Goal: Task Accomplishment & Management: Manage account settings

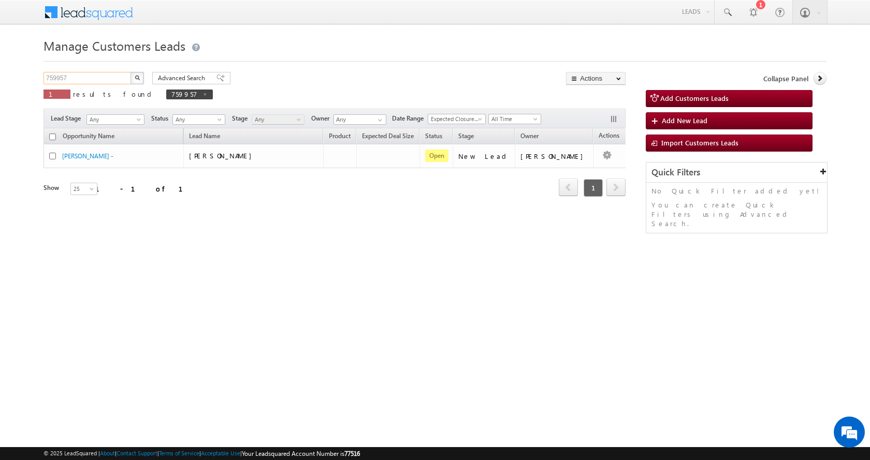
click at [60, 78] on input "759957" at bounding box center [88, 78] width 89 height 12
paste input "818126"
type input "818126"
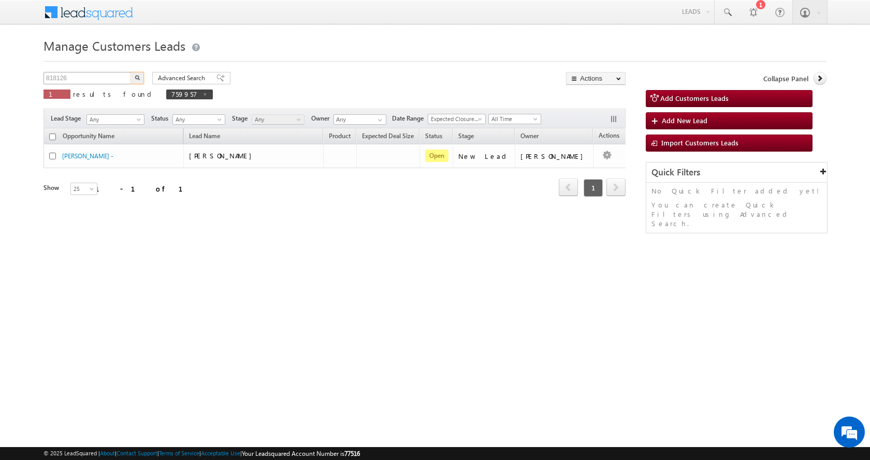
click at [131, 72] on button "button" at bounding box center [137, 78] width 13 height 12
click at [59, 78] on input "818126" at bounding box center [88, 78] width 89 height 12
click at [131, 72] on button "button" at bounding box center [137, 78] width 13 height 12
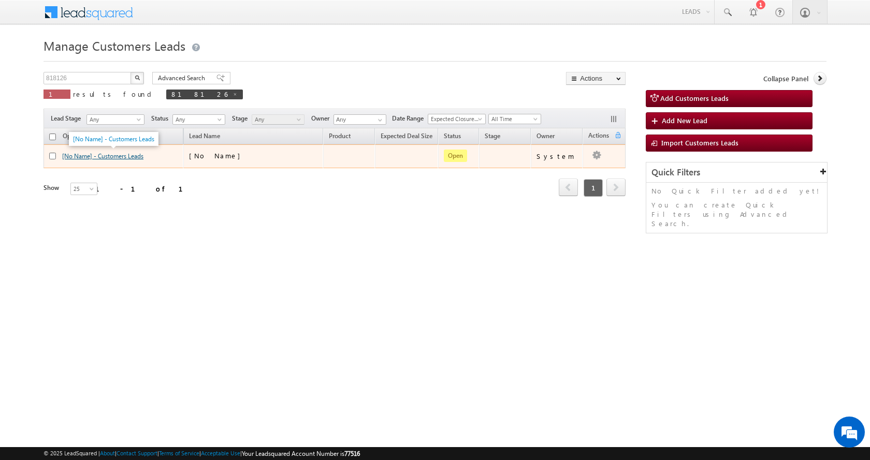
click at [90, 158] on link "[No Name] - Customers Leads" at bounding box center [102, 156] width 81 height 8
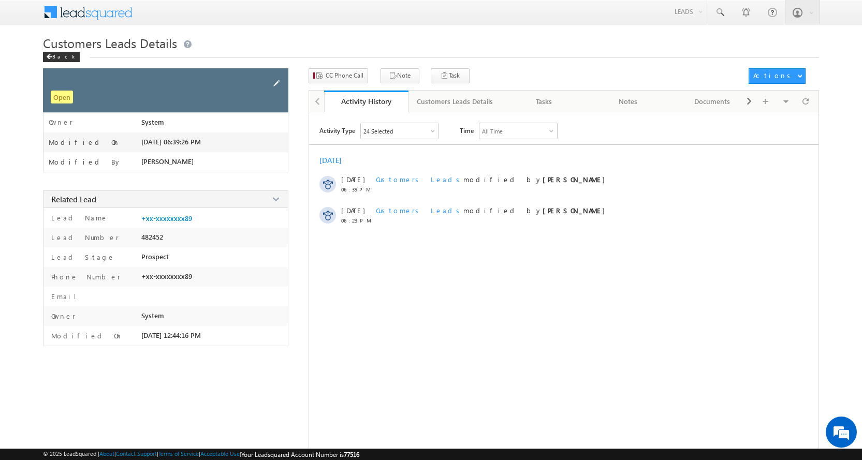
click at [274, 79] on span at bounding box center [276, 83] width 11 height 11
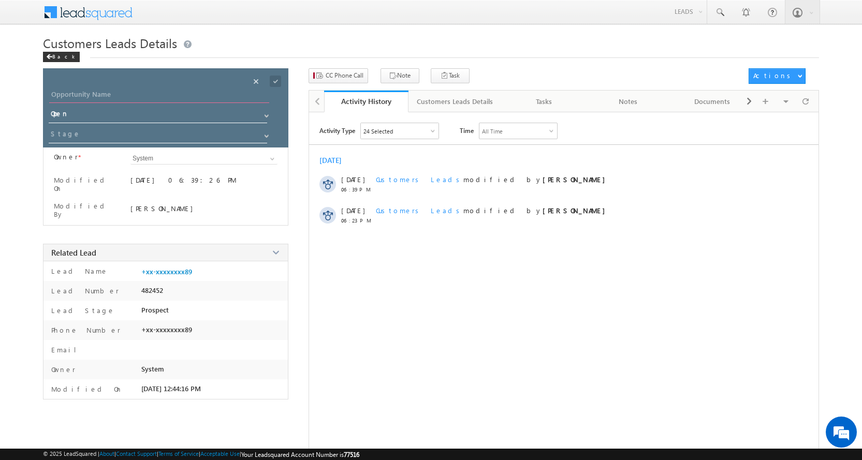
click at [93, 92] on input "Opportunity Name" at bounding box center [159, 96] width 220 height 15
paste input "[PERSON_NAME]"
type input "[PERSON_NAME]"
click at [267, 136] on span at bounding box center [267, 136] width 8 height 8
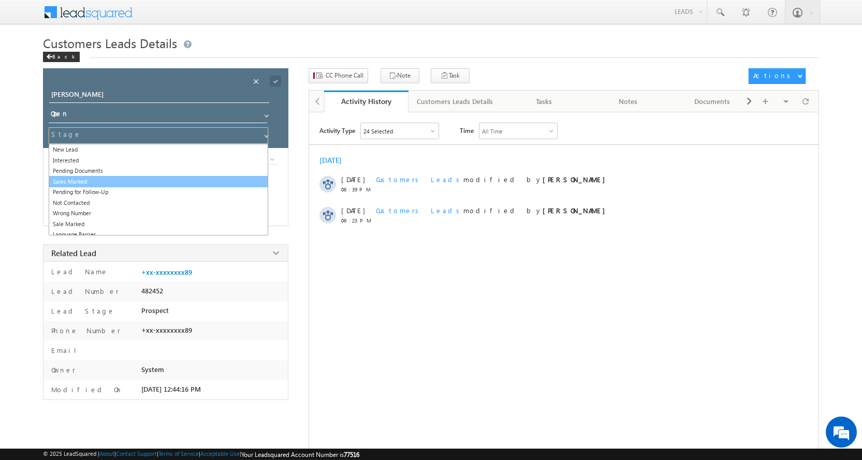
click at [89, 179] on link "Sales Marked" at bounding box center [159, 182] width 220 height 12
type input "Sales Marked"
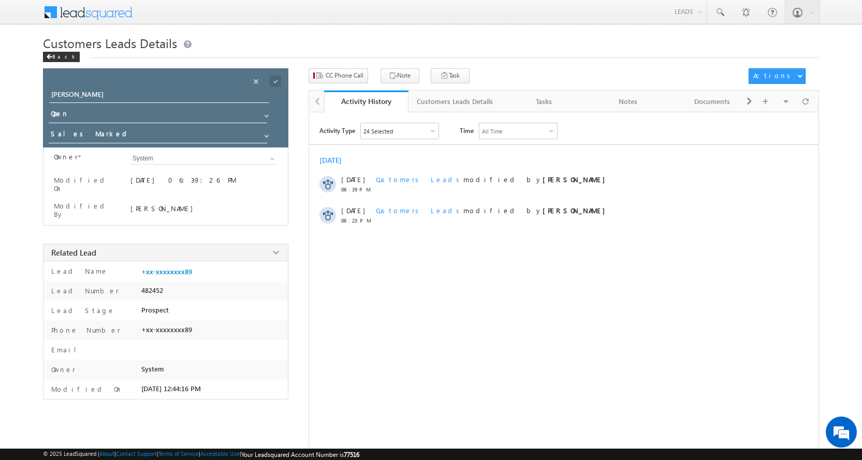
click at [277, 78] on div "Save" at bounding box center [284, 70] width 38 height 19
click at [274, 79] on span at bounding box center [275, 81] width 11 height 11
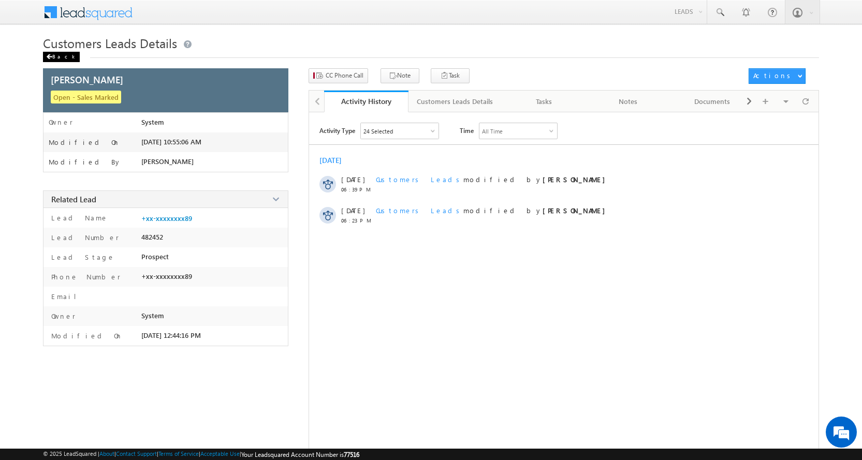
click at [51, 54] on div "Back" at bounding box center [61, 57] width 37 height 10
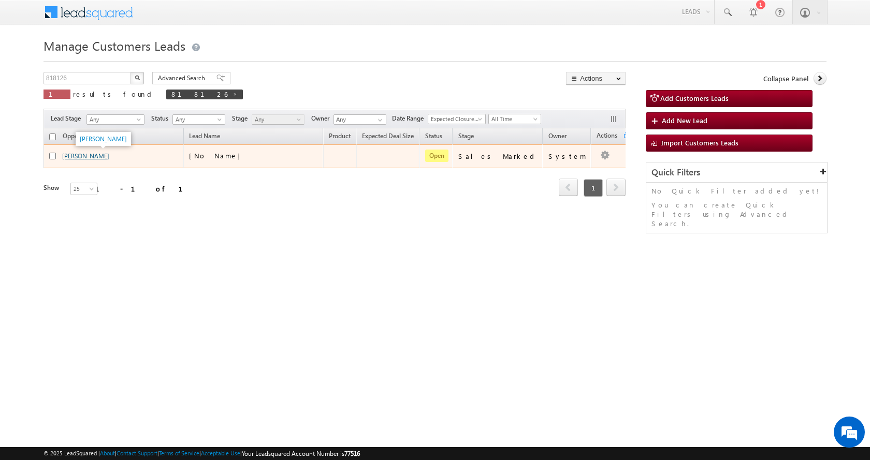
click at [108, 154] on link "[PERSON_NAME]" at bounding box center [85, 156] width 47 height 8
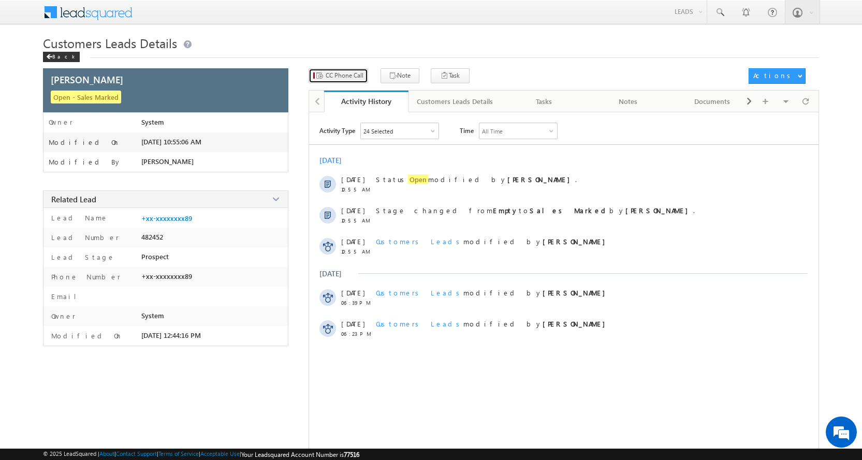
click at [346, 75] on span "CC Phone Call" at bounding box center [345, 75] width 38 height 9
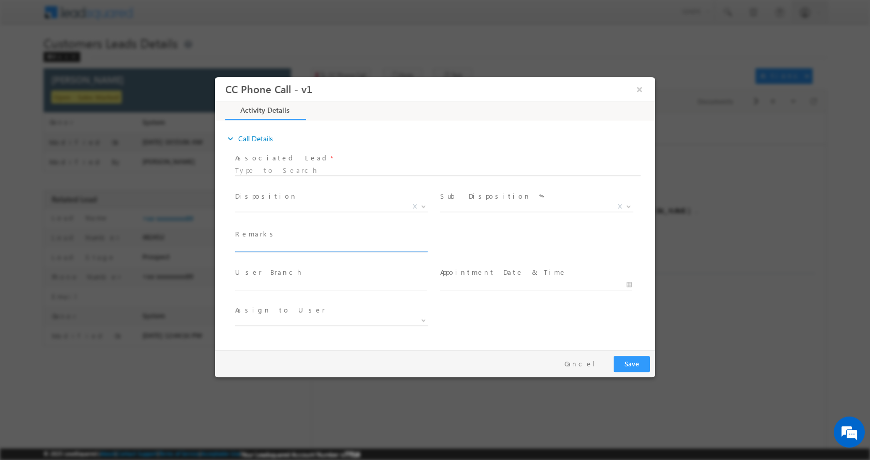
click at [287, 243] on input "text" at bounding box center [331, 246] width 192 height 10
type input "[PERSON_NAME]- 8077399989- P+C - REG -AGE- [DEMOGRAPHIC_DATA] - LOAN -35 L - JO…"
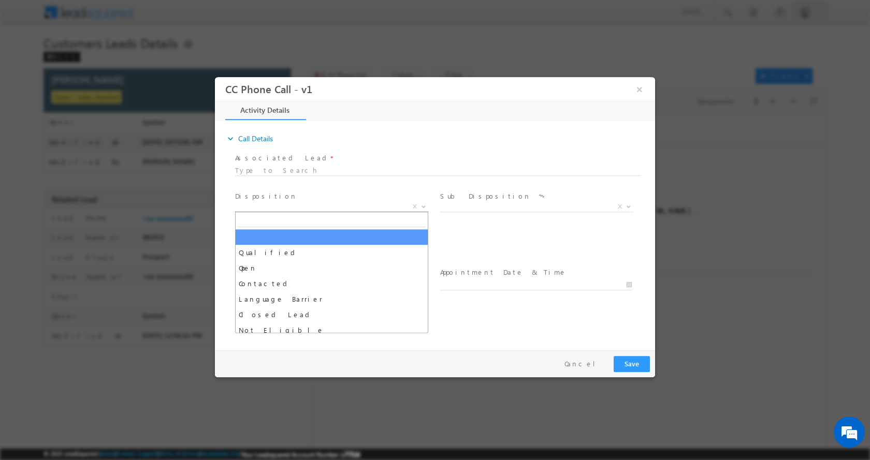
click at [423, 207] on b at bounding box center [424, 206] width 6 height 4
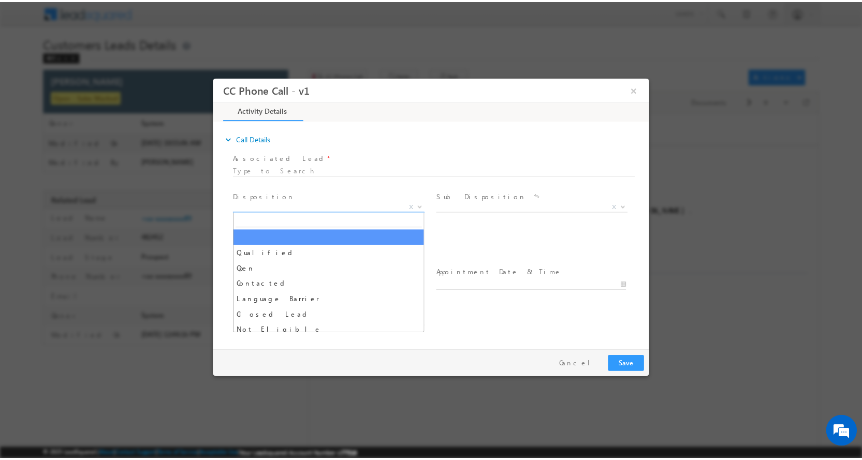
scroll to position [0, 0]
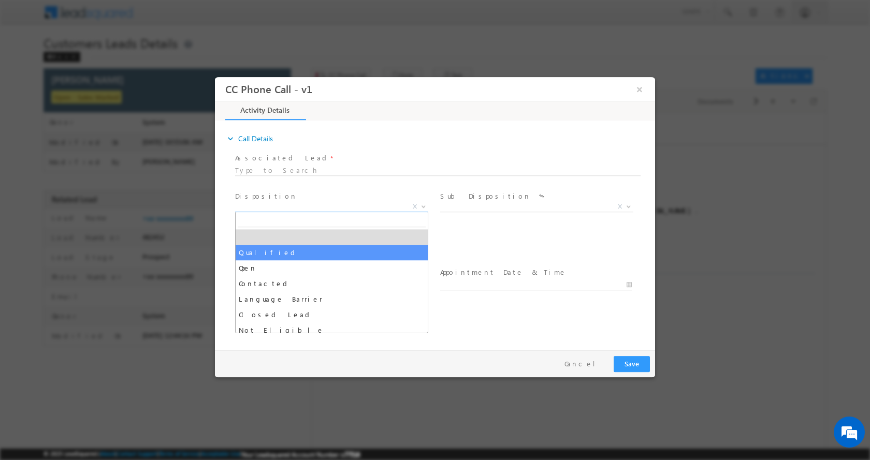
select select "Qualified"
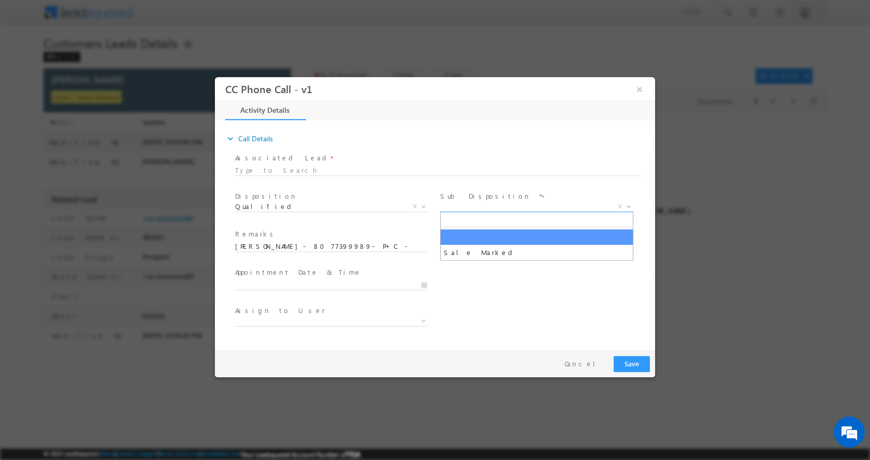
click at [628, 207] on b at bounding box center [629, 206] width 6 height 4
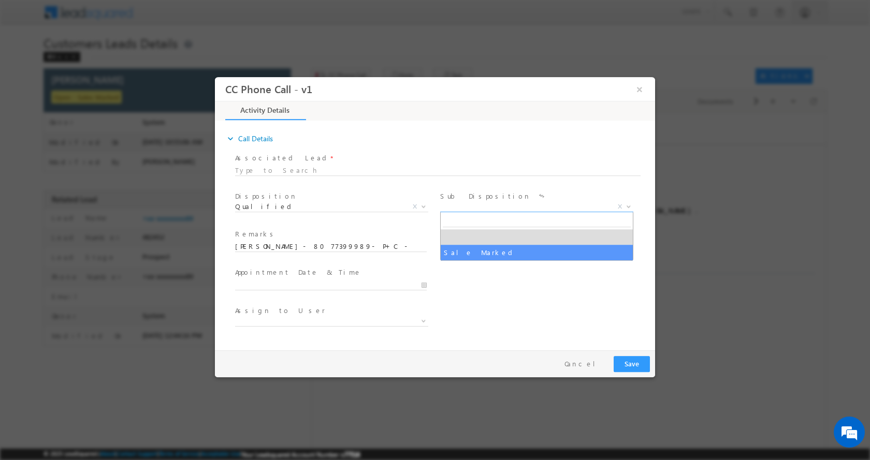
select select "Sale Marked"
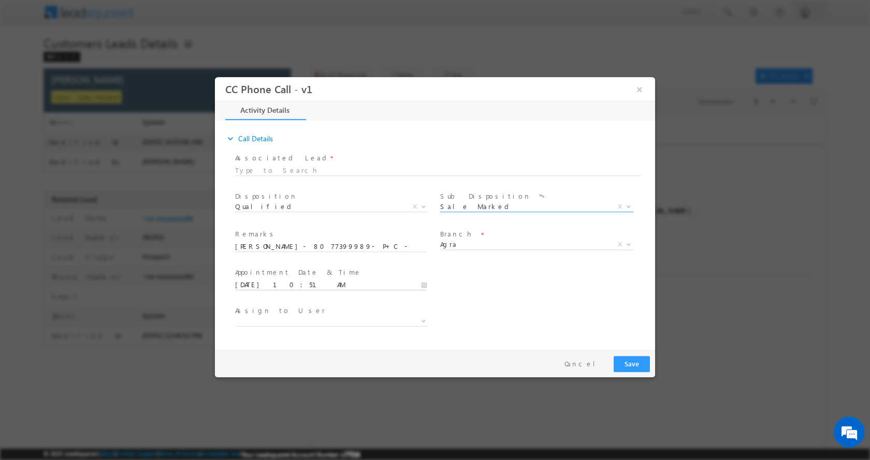
click at [426, 287] on input "09/03/2025 10:51 AM" at bounding box center [331, 285] width 192 height 10
type input "09/07/2025 10:51 AM"
click at [629, 364] on button "Save" at bounding box center [632, 364] width 36 height 16
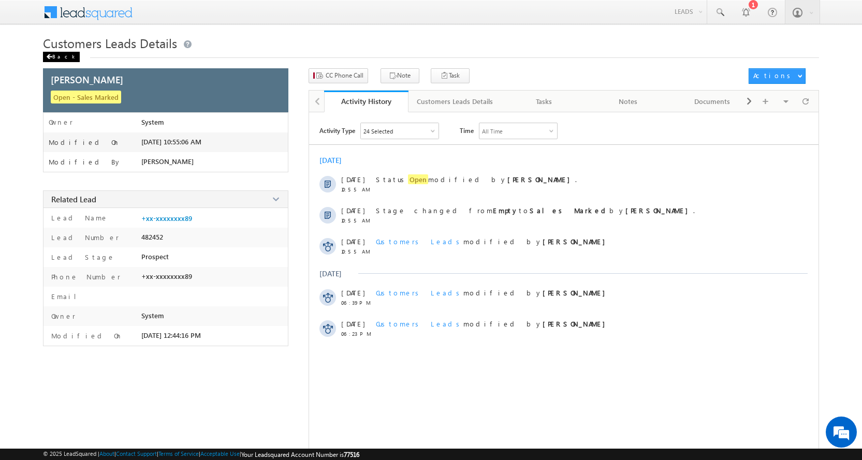
click at [59, 53] on div "Back" at bounding box center [61, 57] width 37 height 10
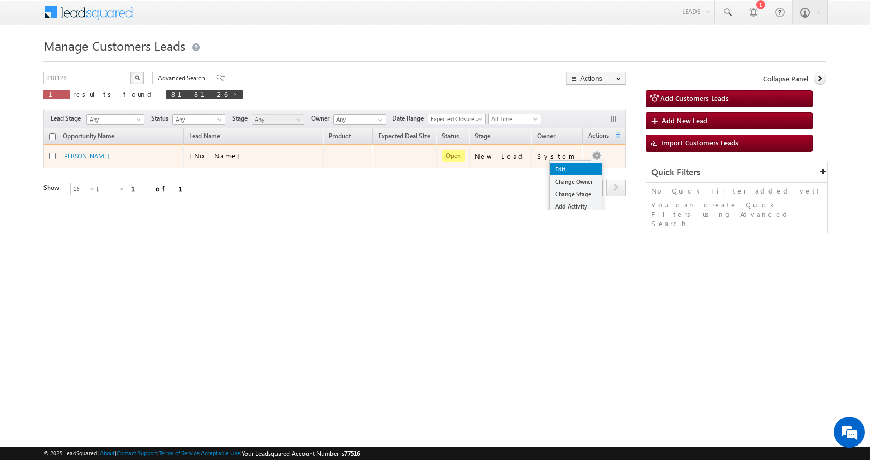
click at [575, 166] on link "Edit" at bounding box center [576, 169] width 52 height 12
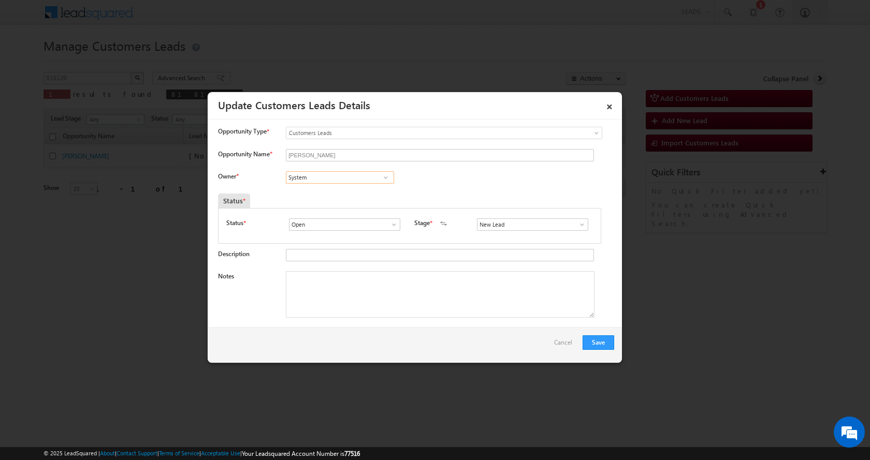
click at [311, 174] on input "System" at bounding box center [340, 177] width 108 height 12
paste input "[PERSON_NAME]"
click at [356, 193] on link "[PERSON_NAME] [PERSON_NAME][EMAIL_ADDRESS][PERSON_NAME][DOMAIN_NAME]" at bounding box center [340, 194] width 108 height 20
type input "[PERSON_NAME]"
click at [321, 295] on textarea "Notes" at bounding box center [440, 294] width 309 height 47
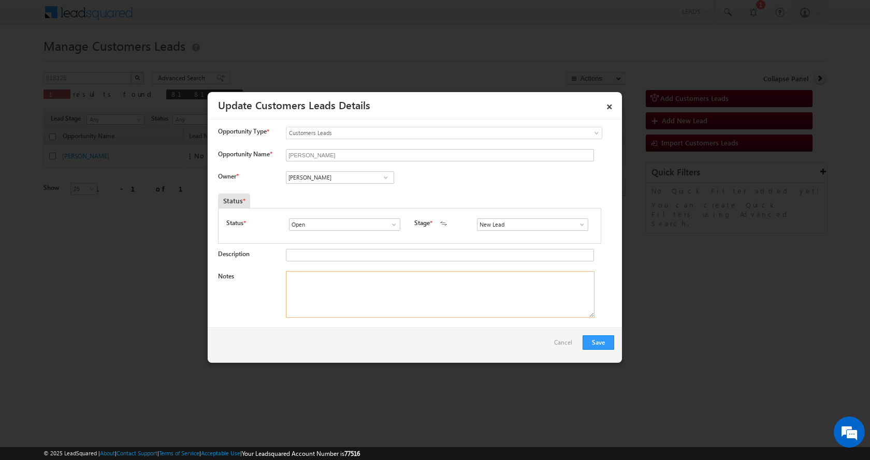
click at [321, 293] on textarea "Notes" at bounding box center [440, 294] width 309 height 47
paste textarea "MOHAMMAD SHAQRAN- 8077399989- P+C - REG -AGE- 39 - LOAN -35 L - JOB INCOME - 60…"
type textarea "MOHAMMAD SHAQRAN- 8077399989- P+C - REG -AGE- 39 - LOAN -35 L - JOB INCOME - 60…"
click at [576, 229] on link at bounding box center [579, 225] width 13 height 10
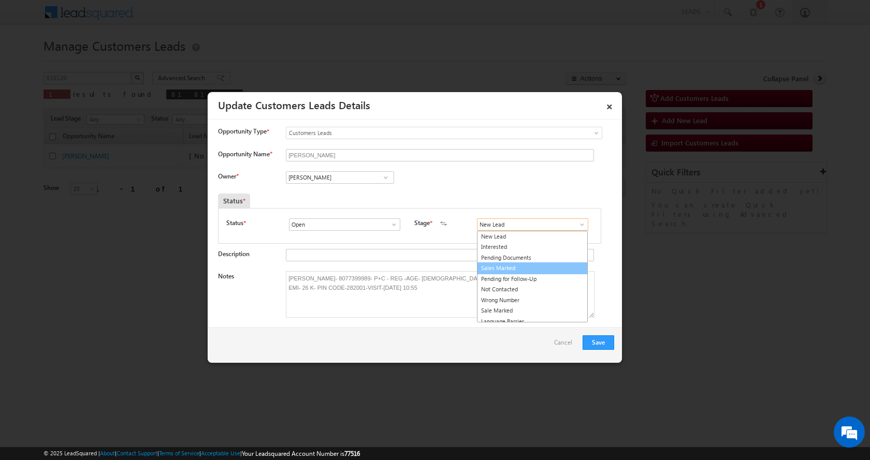
click at [504, 269] on link "Sales Marked" at bounding box center [532, 269] width 111 height 12
type input "Sales Marked"
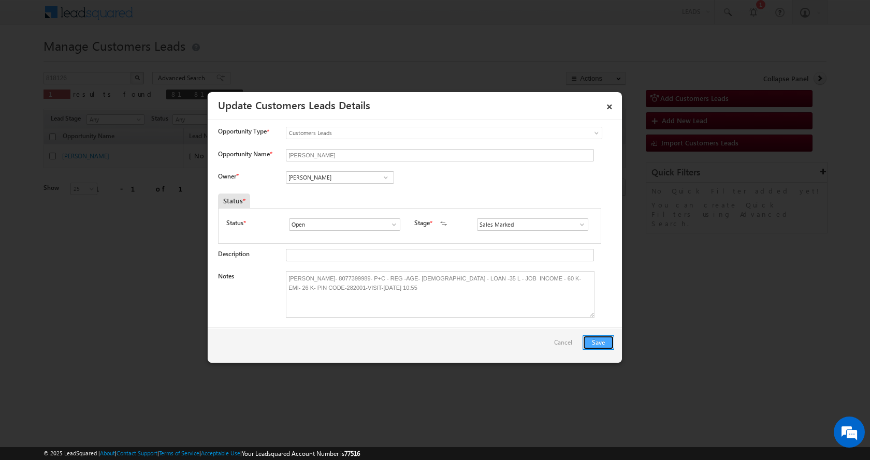
click at [602, 345] on button "Save" at bounding box center [599, 343] width 32 height 15
